Goal: Obtain resource: Download file/media

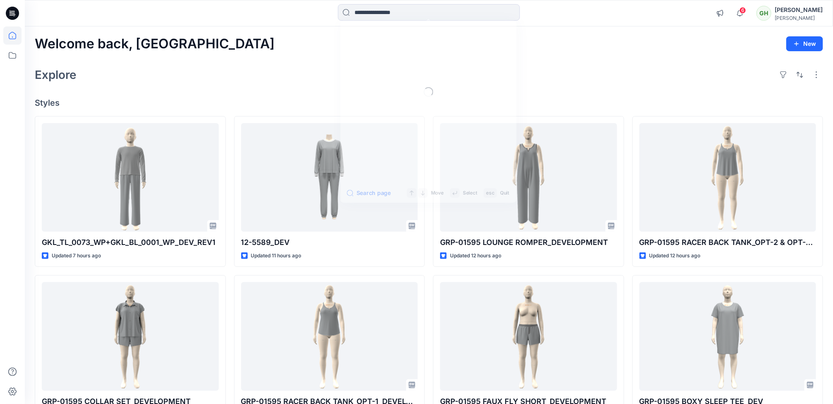
click at [415, 10] on input at bounding box center [429, 12] width 182 height 17
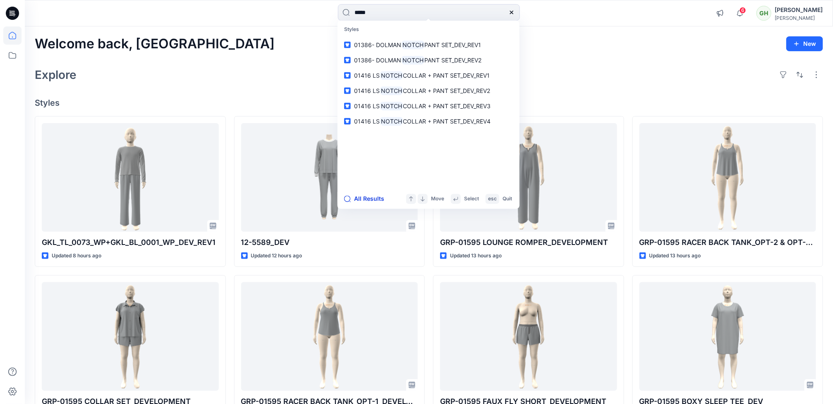
type input "*****"
click at [375, 198] on button "All Results" at bounding box center [366, 199] width 45 height 10
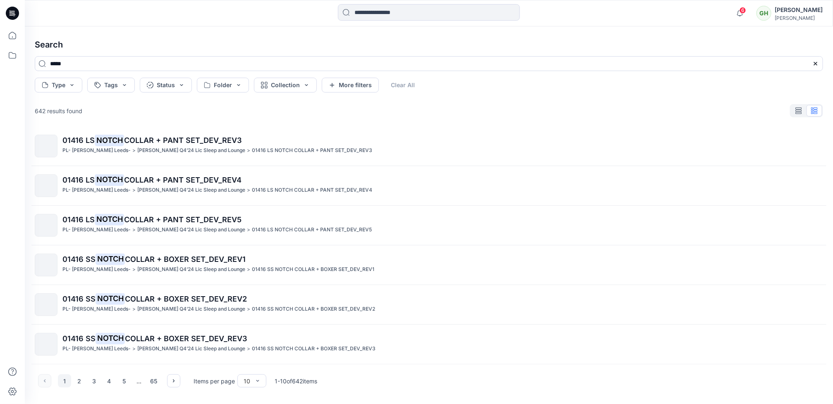
scroll to position [0, 0]
click at [82, 381] on button "2" at bounding box center [79, 381] width 13 height 13
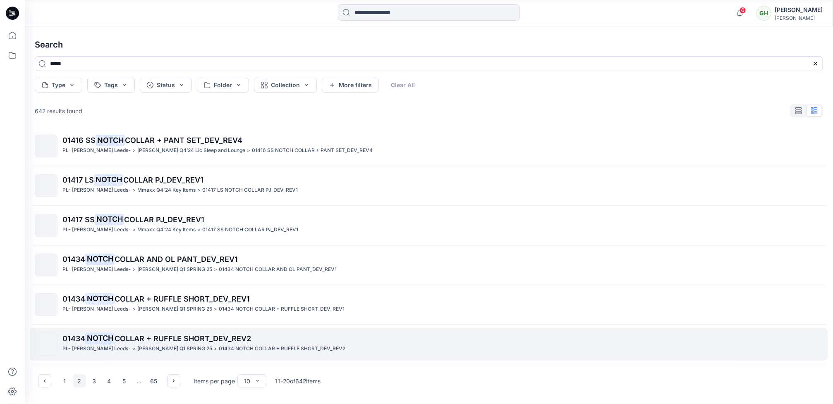
click at [97, 348] on p "PL- Richards Leeds-" at bounding box center [96, 349] width 68 height 9
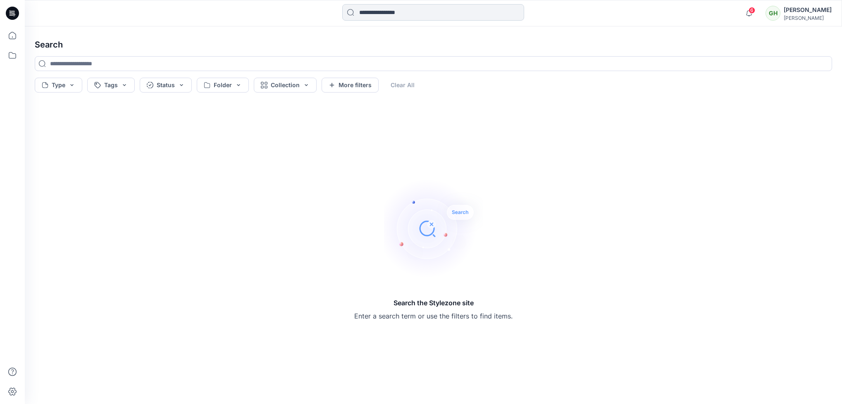
click at [381, 10] on input at bounding box center [433, 12] width 182 height 17
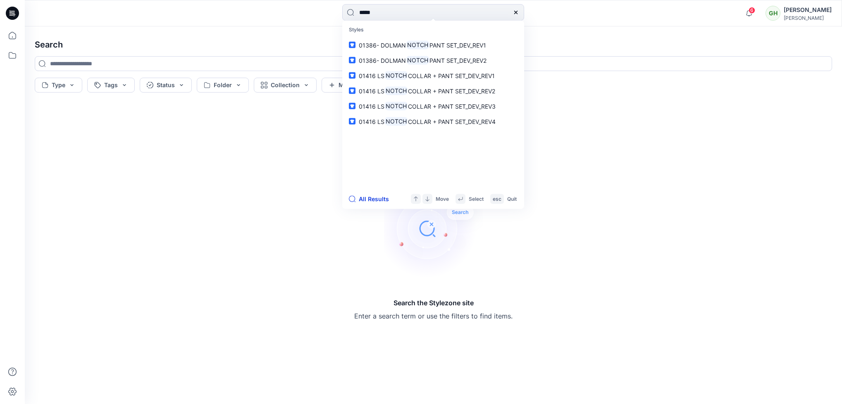
type input "*****"
click at [366, 195] on button "All Results" at bounding box center [371, 199] width 45 height 10
type input "*****"
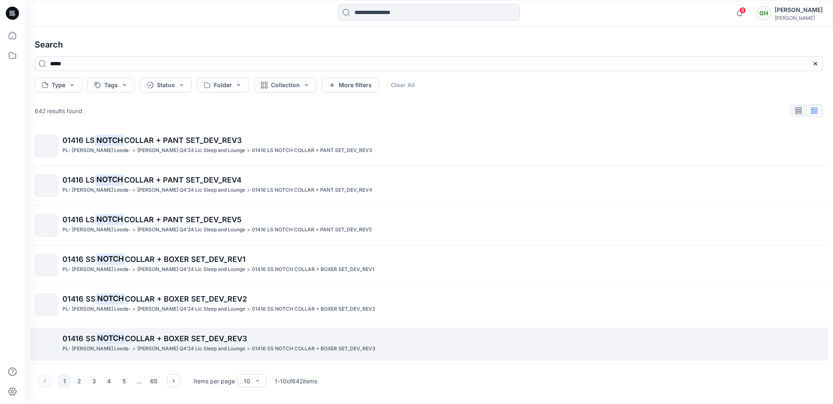
scroll to position [0, 0]
click at [151, 336] on span "COLLAR + BOXER SET_DEV_REV3" at bounding box center [186, 338] width 122 height 9
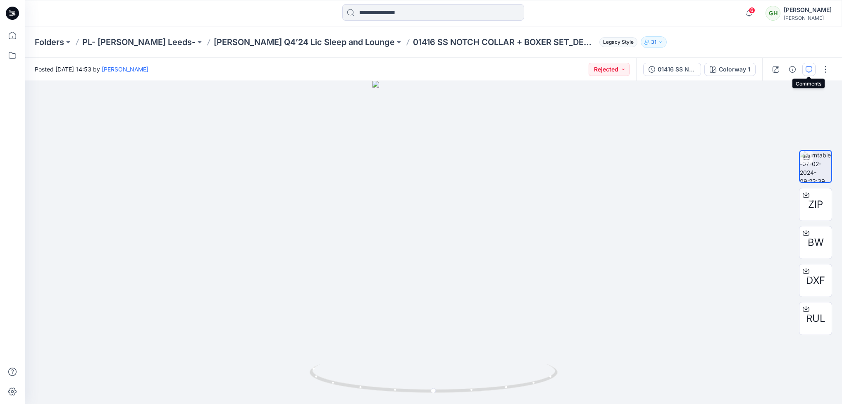
click at [811, 72] on icon "button" at bounding box center [809, 69] width 7 height 7
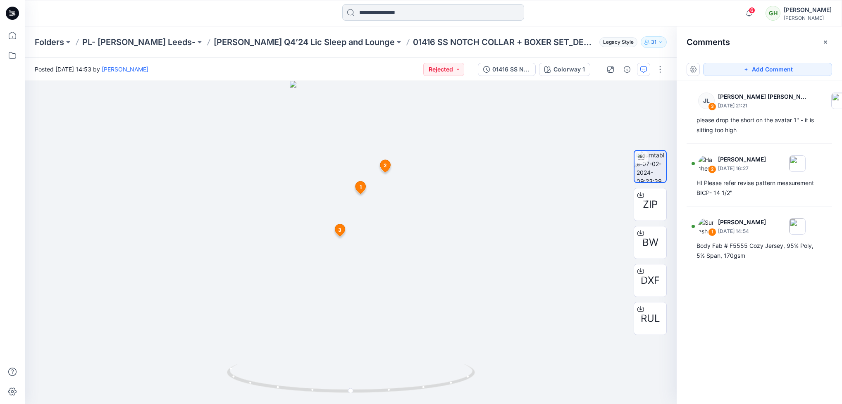
click at [387, 10] on input at bounding box center [433, 12] width 182 height 17
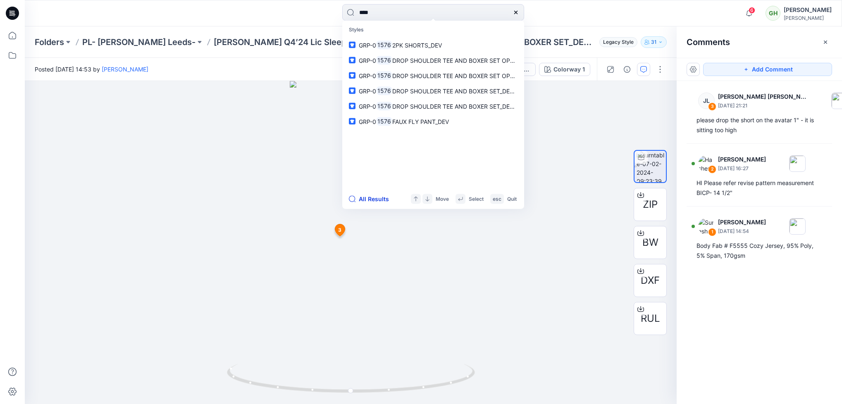
type input "****"
click at [372, 200] on button "All Results" at bounding box center [371, 199] width 45 height 10
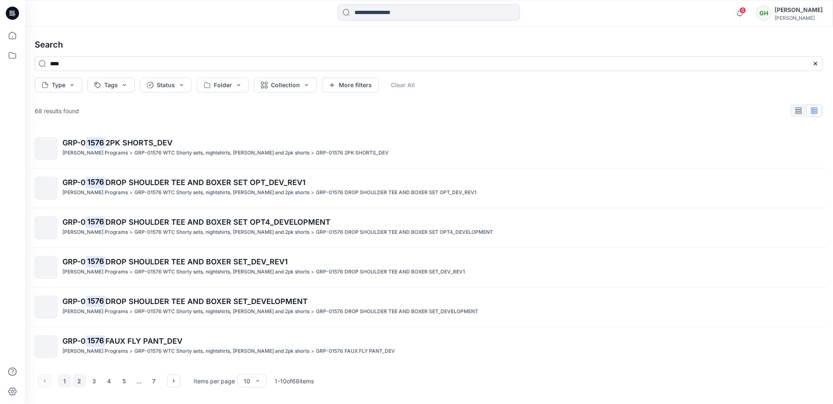
click at [78, 384] on button "2" at bounding box center [79, 381] width 13 height 13
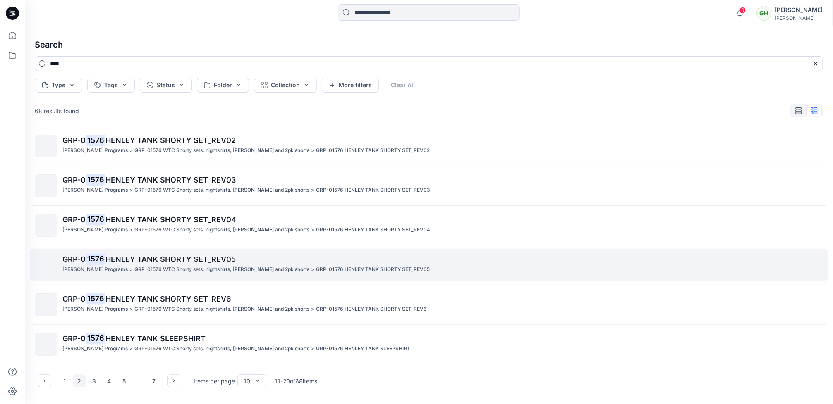
scroll to position [0, 0]
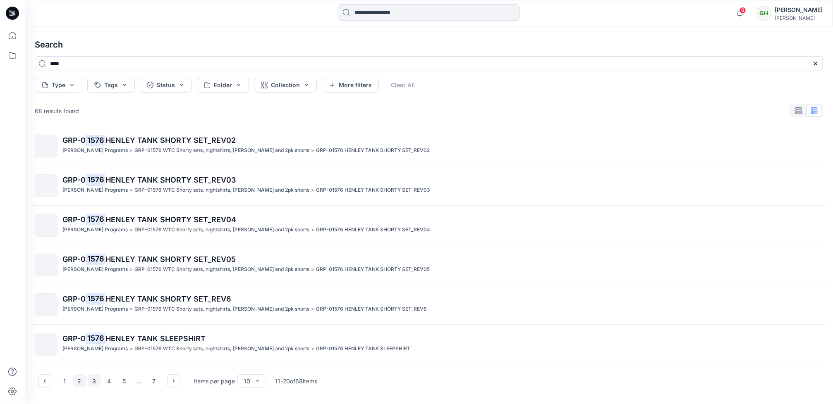
click at [97, 383] on button "3" at bounding box center [94, 381] width 13 height 13
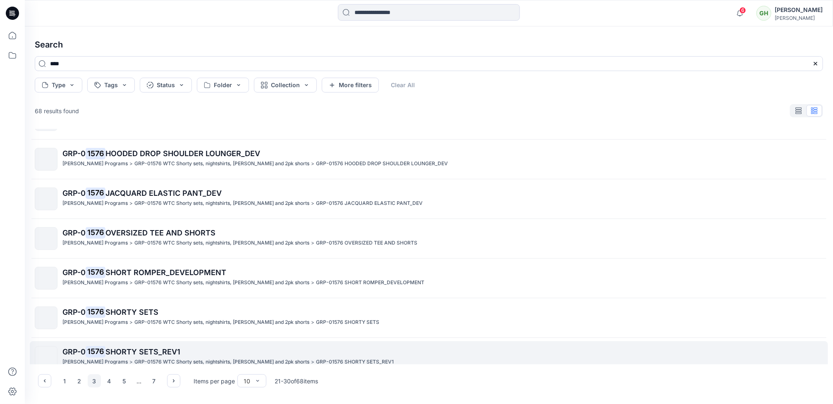
scroll to position [163, 0]
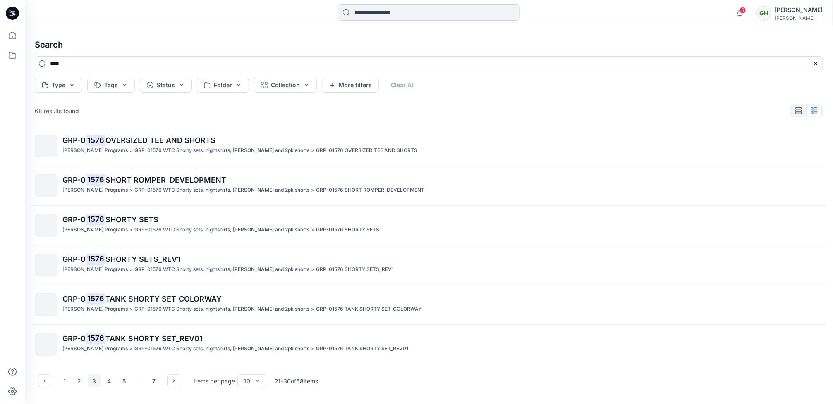
click at [370, 20] on input at bounding box center [429, 12] width 182 height 17
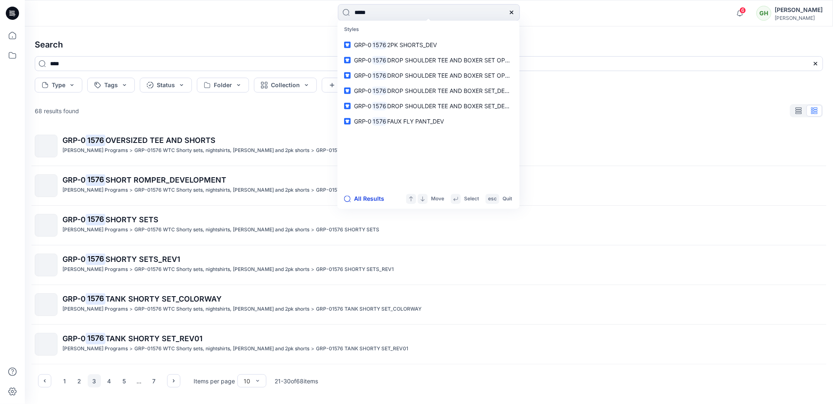
type input "****"
click at [367, 198] on button "All Results" at bounding box center [366, 199] width 45 height 10
type input "****"
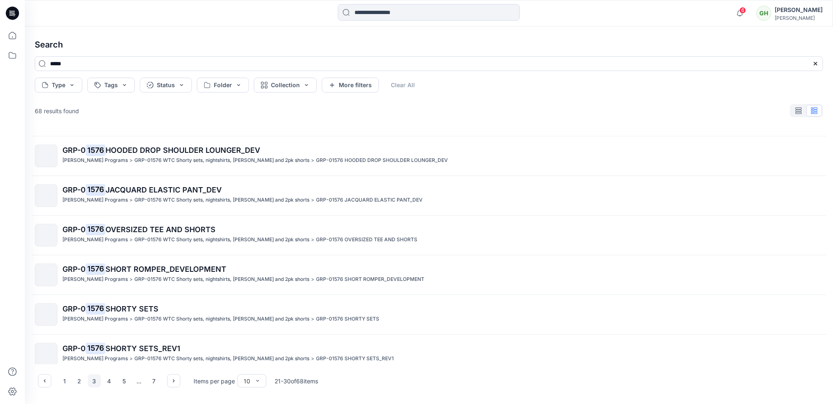
scroll to position [0, 0]
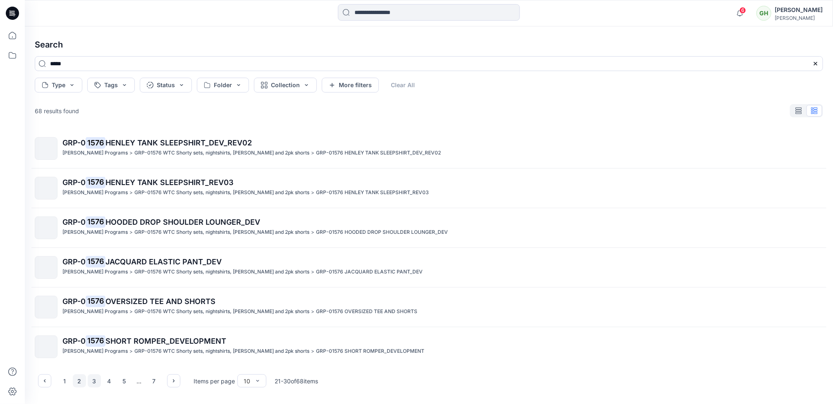
click at [84, 379] on button "2" at bounding box center [79, 381] width 13 height 13
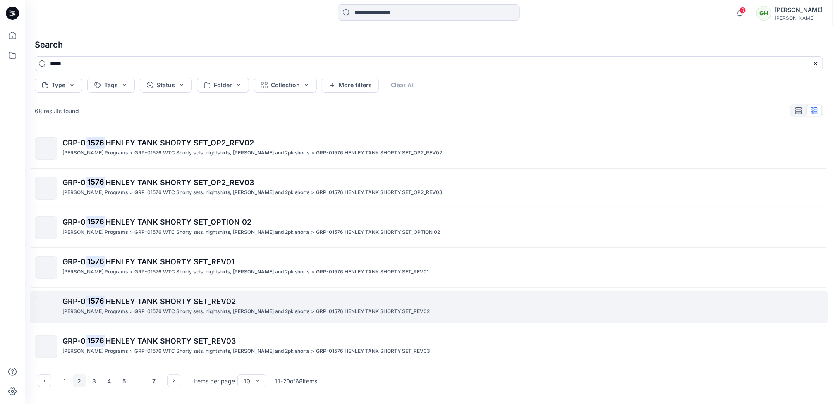
scroll to position [163, 0]
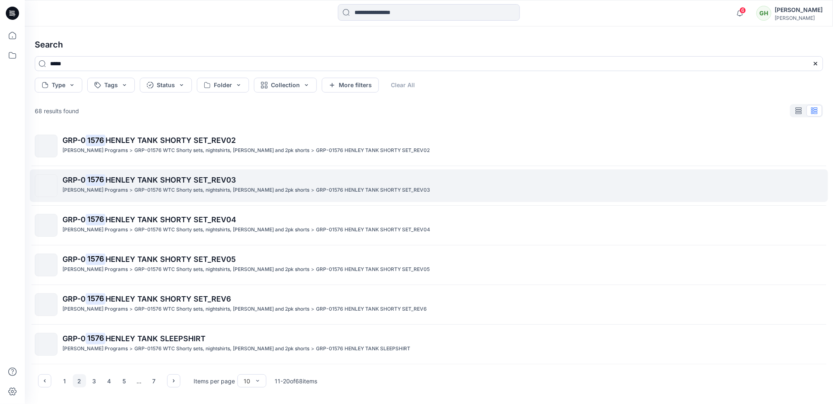
click at [113, 185] on p "GRP-0 1576 HENLEY TANK SHORTY SET_REV03" at bounding box center [442, 180] width 760 height 12
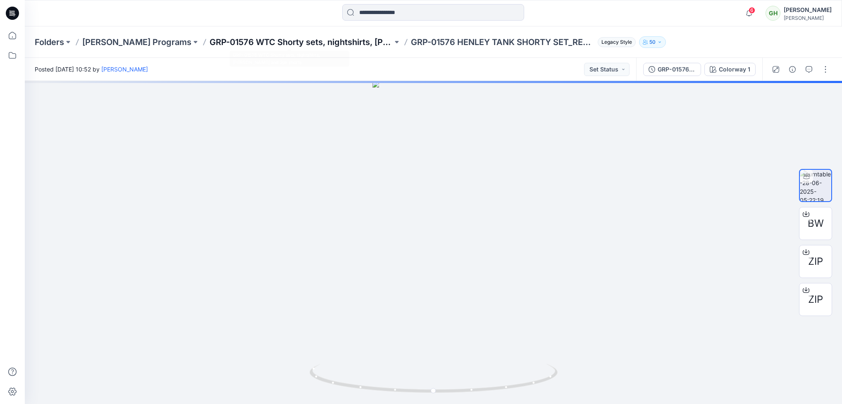
click at [273, 39] on p "GRP-01576 WTC Shorty sets, nightshirts, KIP and 2pk shorts" at bounding box center [301, 42] width 183 height 12
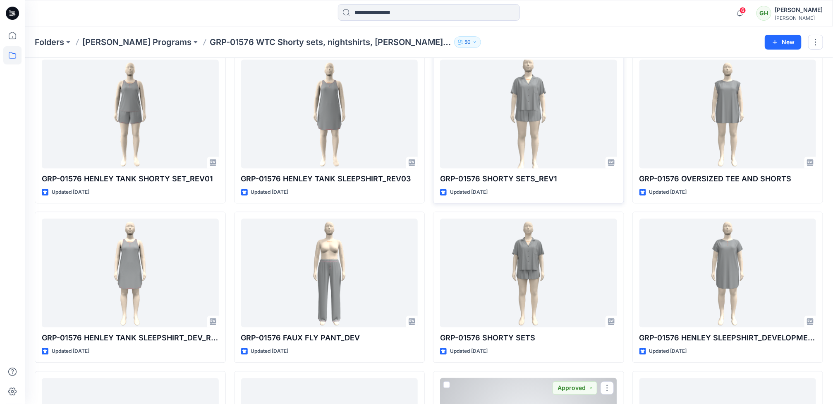
scroll to position [816, 0]
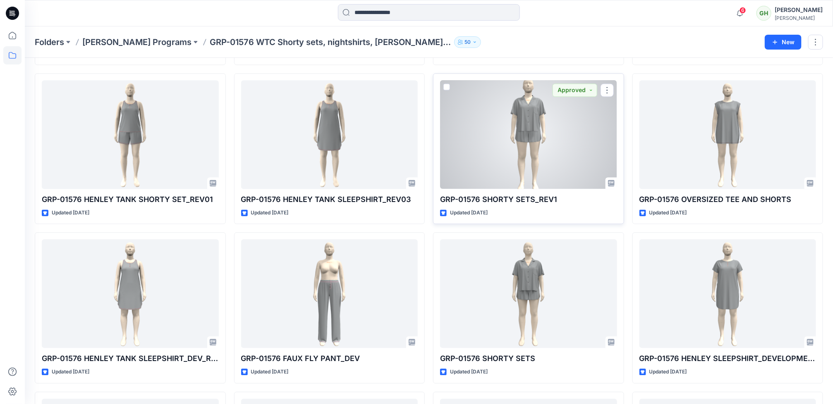
click at [570, 148] on div at bounding box center [528, 135] width 177 height 109
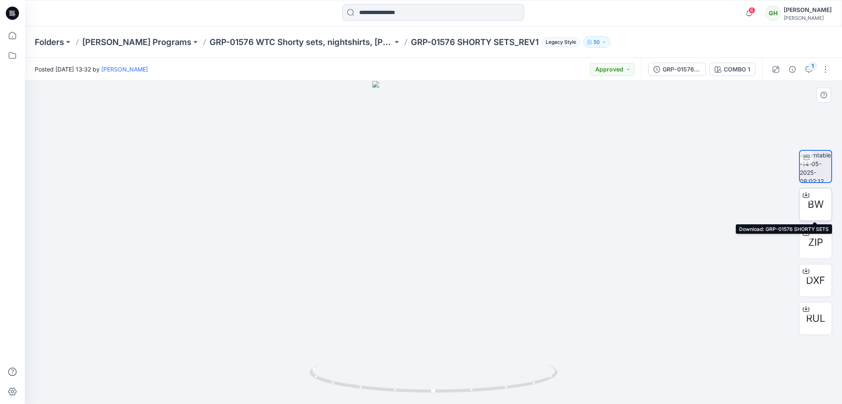
click at [805, 200] on div at bounding box center [805, 194] width 13 height 13
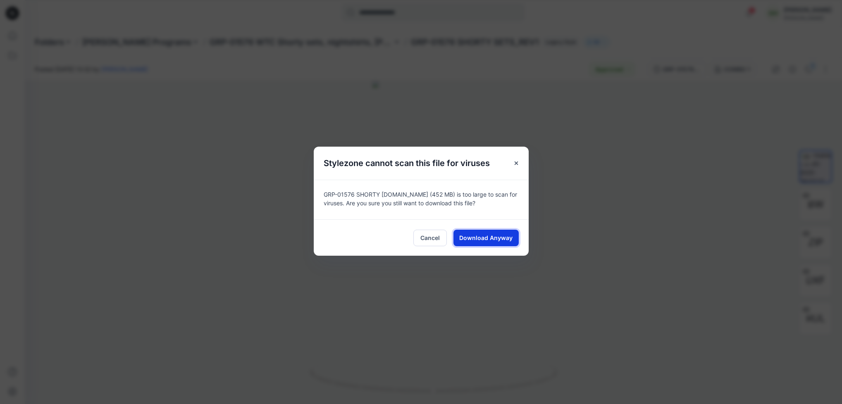
click at [493, 235] on span "Download Anyway" at bounding box center [485, 238] width 53 height 9
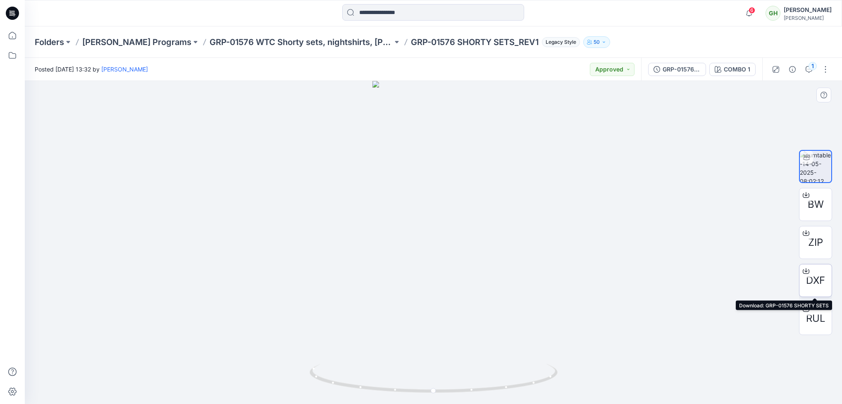
click at [806, 270] on icon at bounding box center [805, 270] width 3 height 4
click at [504, 98] on div at bounding box center [433, 242] width 817 height 323
click at [806, 312] on icon at bounding box center [806, 310] width 7 height 5
click at [809, 234] on icon at bounding box center [806, 233] width 7 height 7
click at [409, 11] on input at bounding box center [433, 12] width 182 height 17
